Goal: Subscribe to service/newsletter

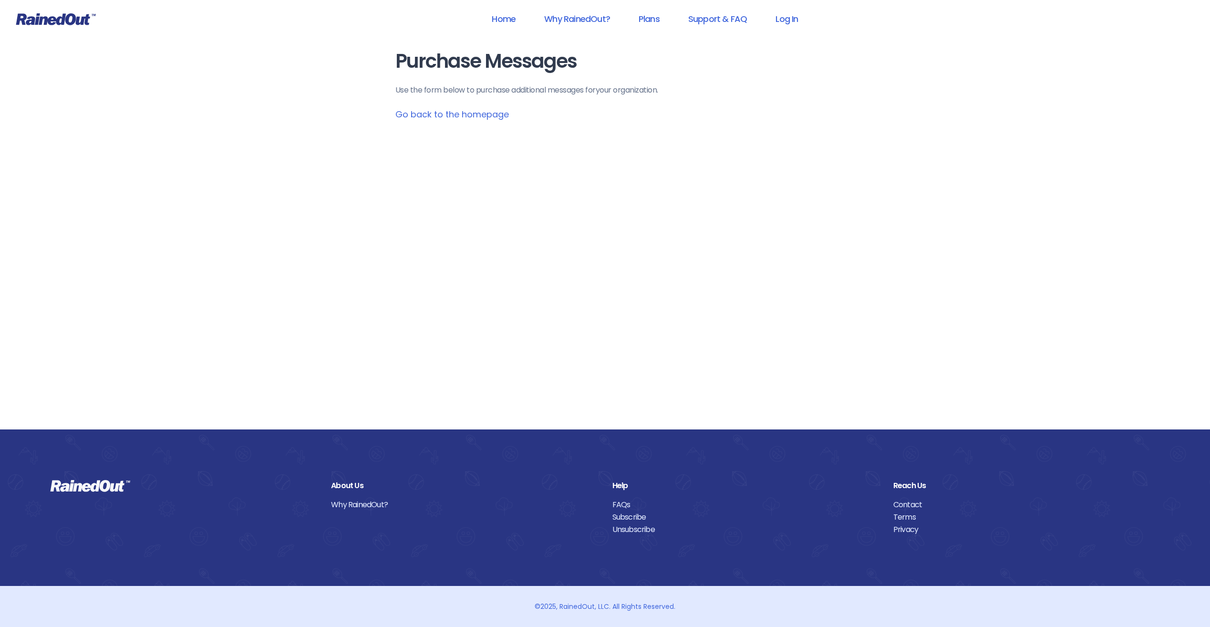
click at [436, 116] on link "Go back to the homepage" at bounding box center [452, 114] width 114 height 12
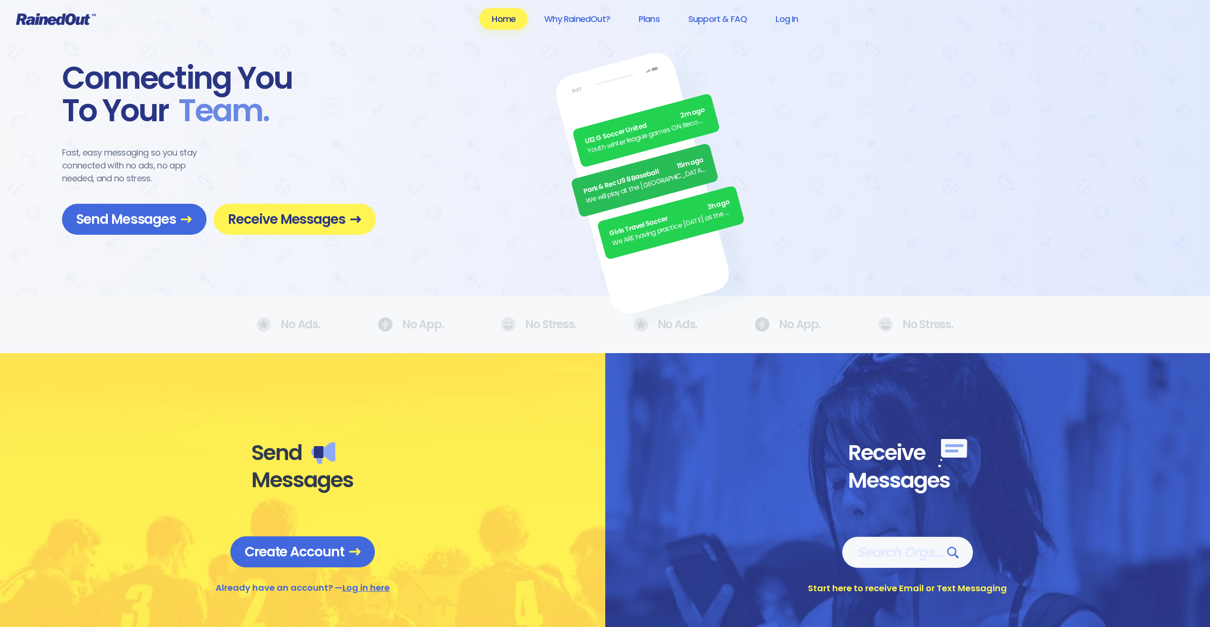
click at [328, 220] on span "Receive Messages" at bounding box center [295, 219] width 134 height 17
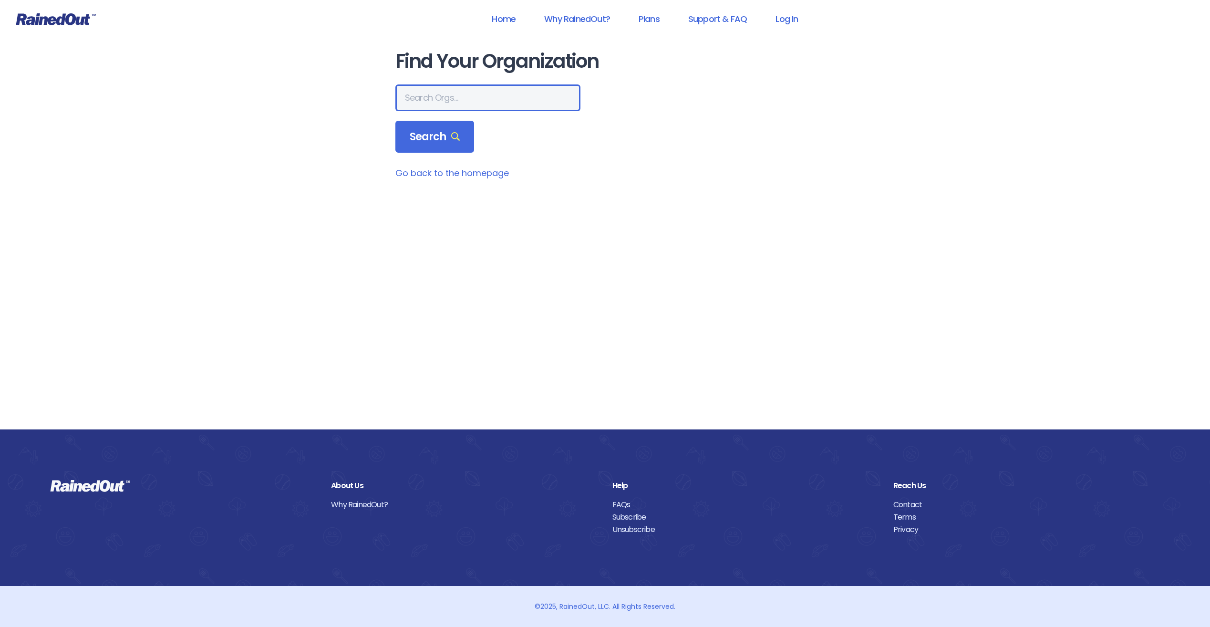
click at [439, 103] on input "text" at bounding box center [487, 97] width 185 height 27
type input "north charleston recreation"
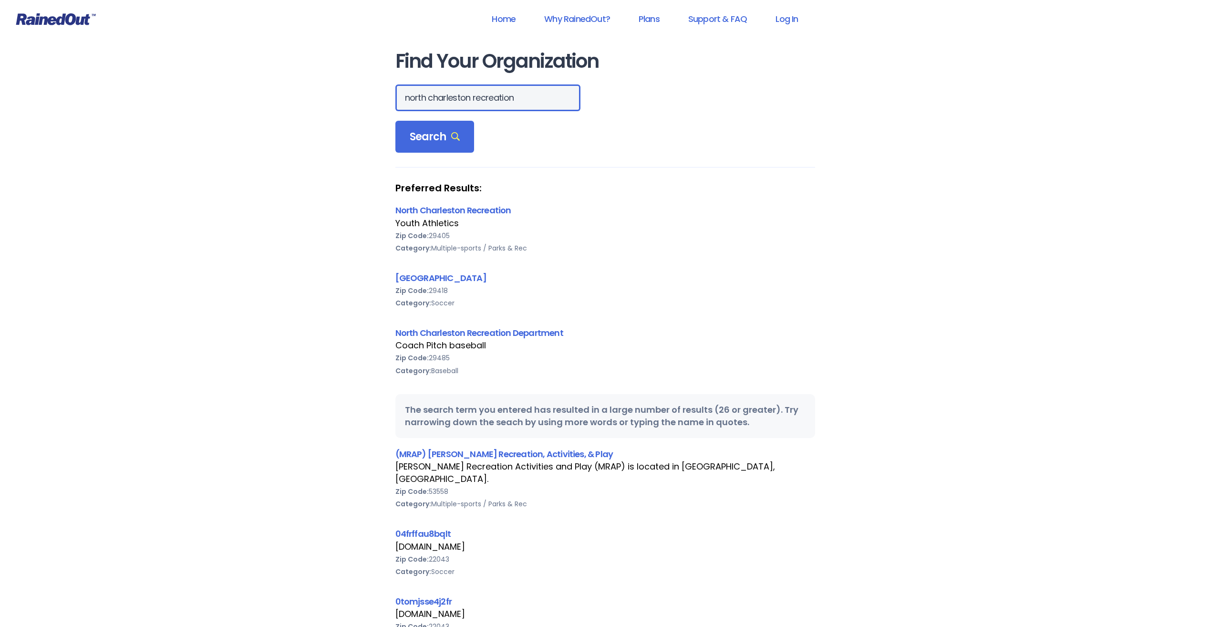
scroll to position [0, 0]
click at [466, 214] on link "North Charleston Recreation" at bounding box center [453, 210] width 116 height 12
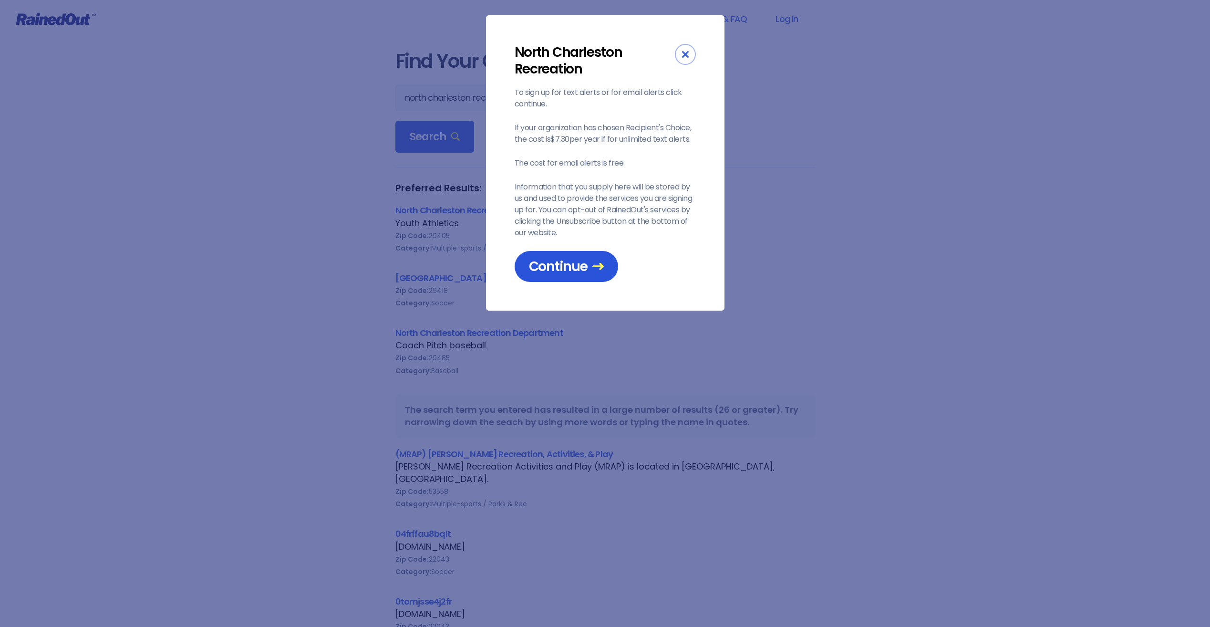
click at [571, 268] on span "Continue" at bounding box center [566, 266] width 75 height 17
